Goal: Task Accomplishment & Management: Complete application form

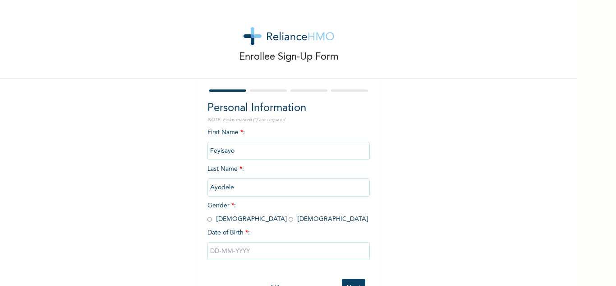
scroll to position [32, 0]
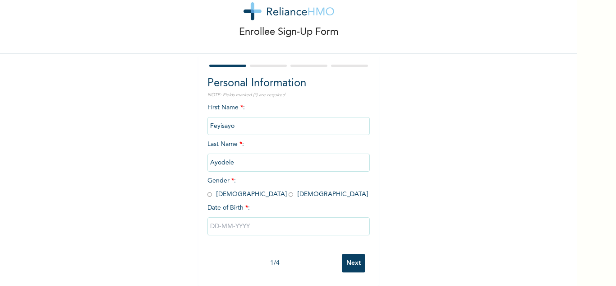
click at [289, 190] on input "radio" at bounding box center [291, 194] width 5 height 9
radio input "true"
click at [236, 222] on input "text" at bounding box center [289, 226] width 162 height 18
select select "9"
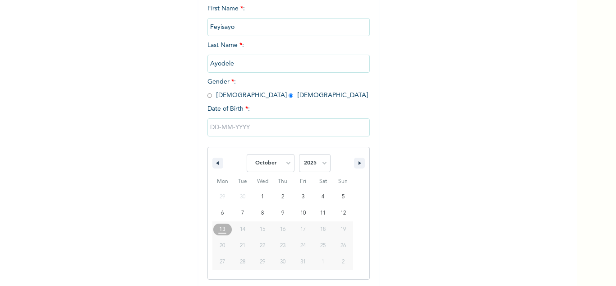
scroll to position [125, 0]
click at [317, 165] on select "2025 2024 2023 2022 2021 2020 2019 2018 2017 2016 2015 2014 2013 2012 2011 2010…" at bounding box center [315, 162] width 32 height 18
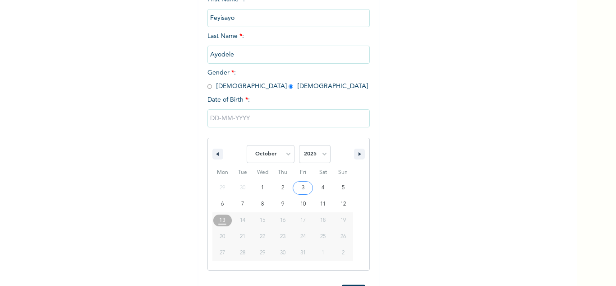
scroll to position [171, 0]
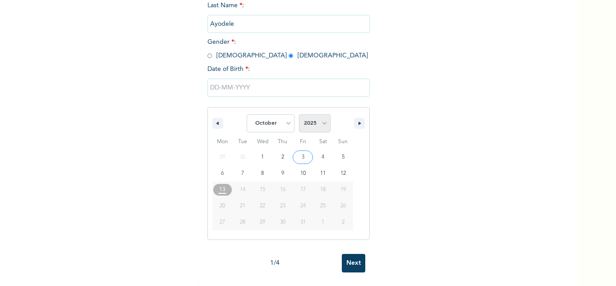
click at [322, 114] on select "2025 2024 2023 2022 2021 2020 2019 2018 2017 2016 2015 2014 2013 2012 2011 2010…" at bounding box center [315, 123] width 32 height 18
select select "1999"
click at [299, 114] on select "2025 2024 2023 2022 2021 2020 2019 2018 2017 2016 2015 2014 2013 2012 2011 2010…" at bounding box center [315, 123] width 32 height 18
click at [283, 119] on select "January February March April May June July August September October November De…" at bounding box center [271, 123] width 48 height 18
select select "11"
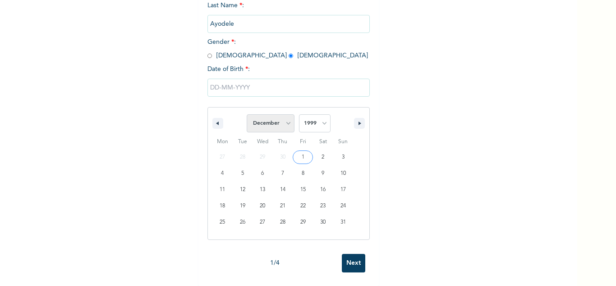
click at [247, 114] on select "January February March April May June July August September October November De…" at bounding box center [271, 123] width 48 height 18
type input "[DATE]"
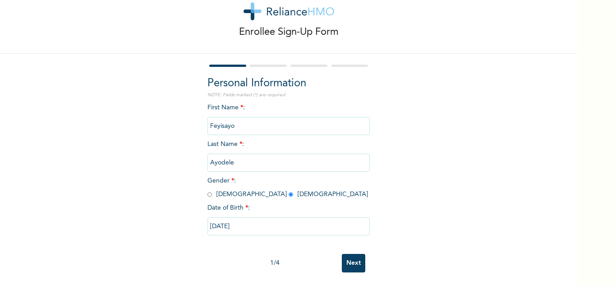
click at [245, 217] on input "[DATE]" at bounding box center [289, 226] width 162 height 18
select select "11"
select select "1999"
click at [347, 258] on input "Next" at bounding box center [353, 263] width 23 height 18
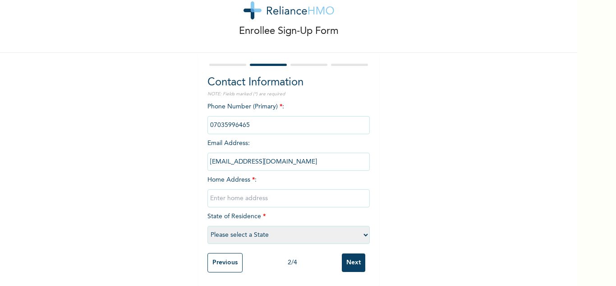
scroll to position [32, 0]
click at [300, 226] on select "Please select a State [PERSON_NAME] (FCT) [PERSON_NAME] Ibom [GEOGRAPHIC_DATA] …" at bounding box center [289, 235] width 162 height 18
select select "25"
click at [208, 226] on select "Please select a State [PERSON_NAME] (FCT) [PERSON_NAME] Ibom [GEOGRAPHIC_DATA] …" at bounding box center [289, 235] width 162 height 18
click at [268, 189] on input "text" at bounding box center [289, 198] width 162 height 18
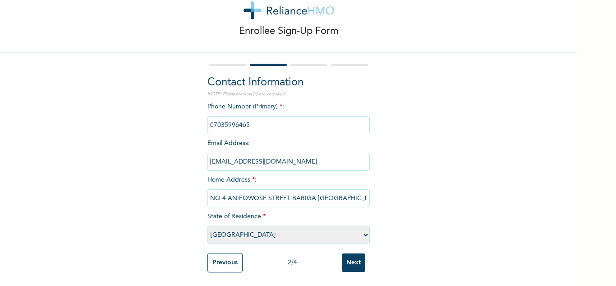
type input "NO 4 ANIFOWOSE STREET BARIGA [GEOGRAPHIC_DATA]"
click at [347, 262] on input "Next" at bounding box center [353, 262] width 23 height 18
